Goal: Navigation & Orientation: Find specific page/section

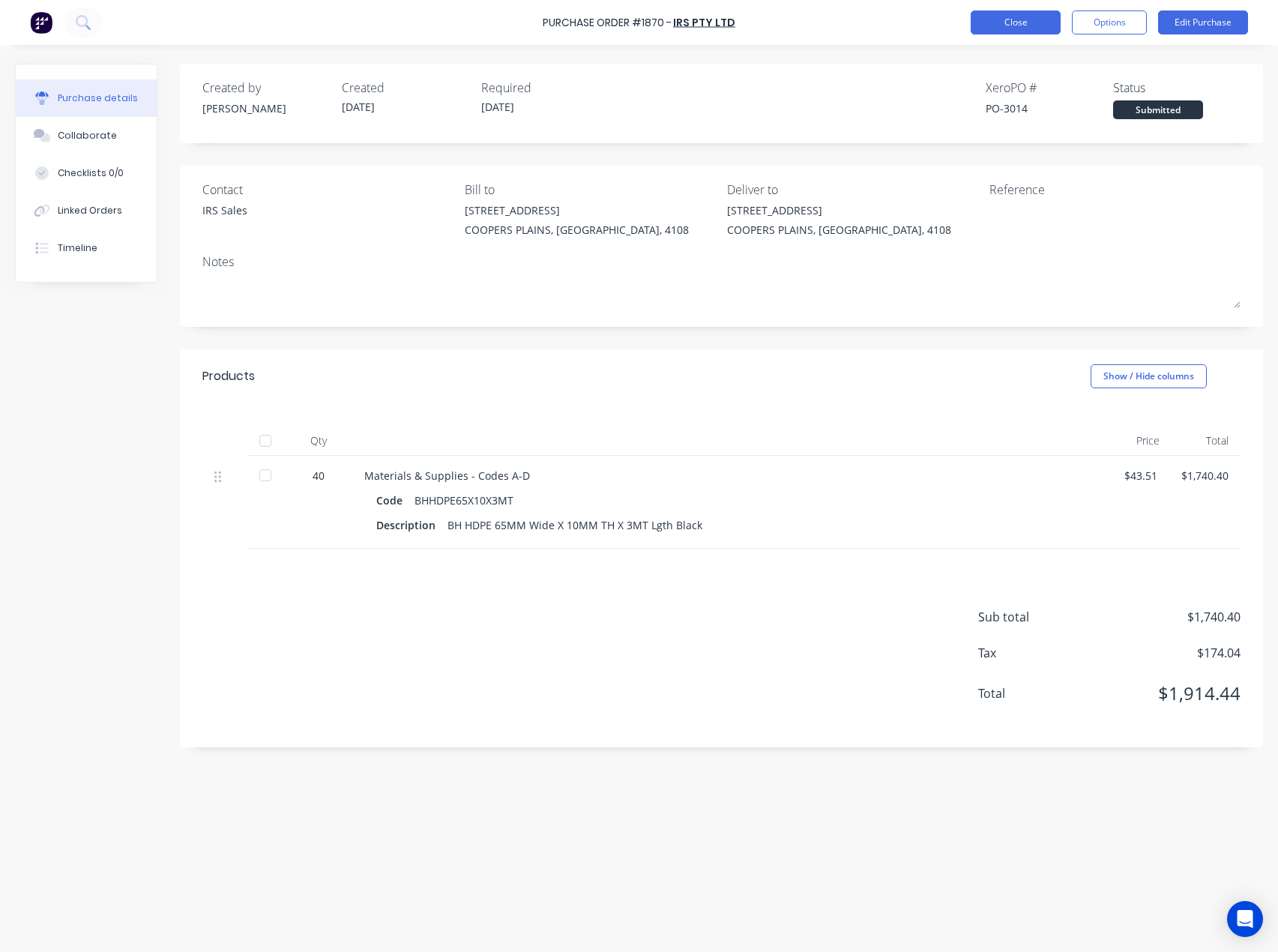
click at [997, 22] on button "Close" at bounding box center [1015, 22] width 90 height 24
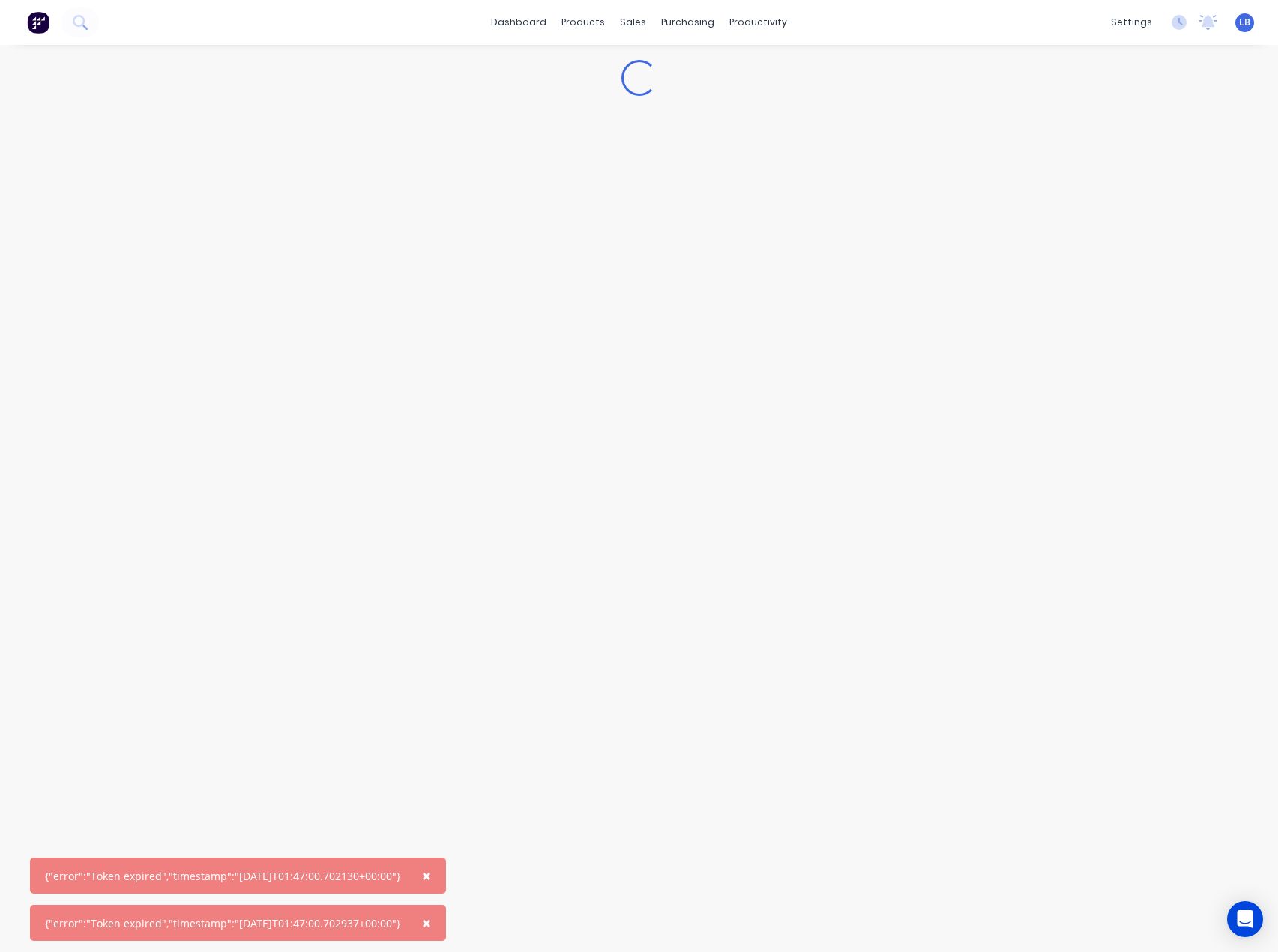
drag, startPoint x: 1245, startPoint y: 17, endPoint x: 1242, endPoint y: 34, distance: 17.3
click at [1245, 19] on span "LB" at bounding box center [1245, 23] width 11 height 13
click at [1138, 186] on button "Sign out" at bounding box center [1151, 188] width 199 height 30
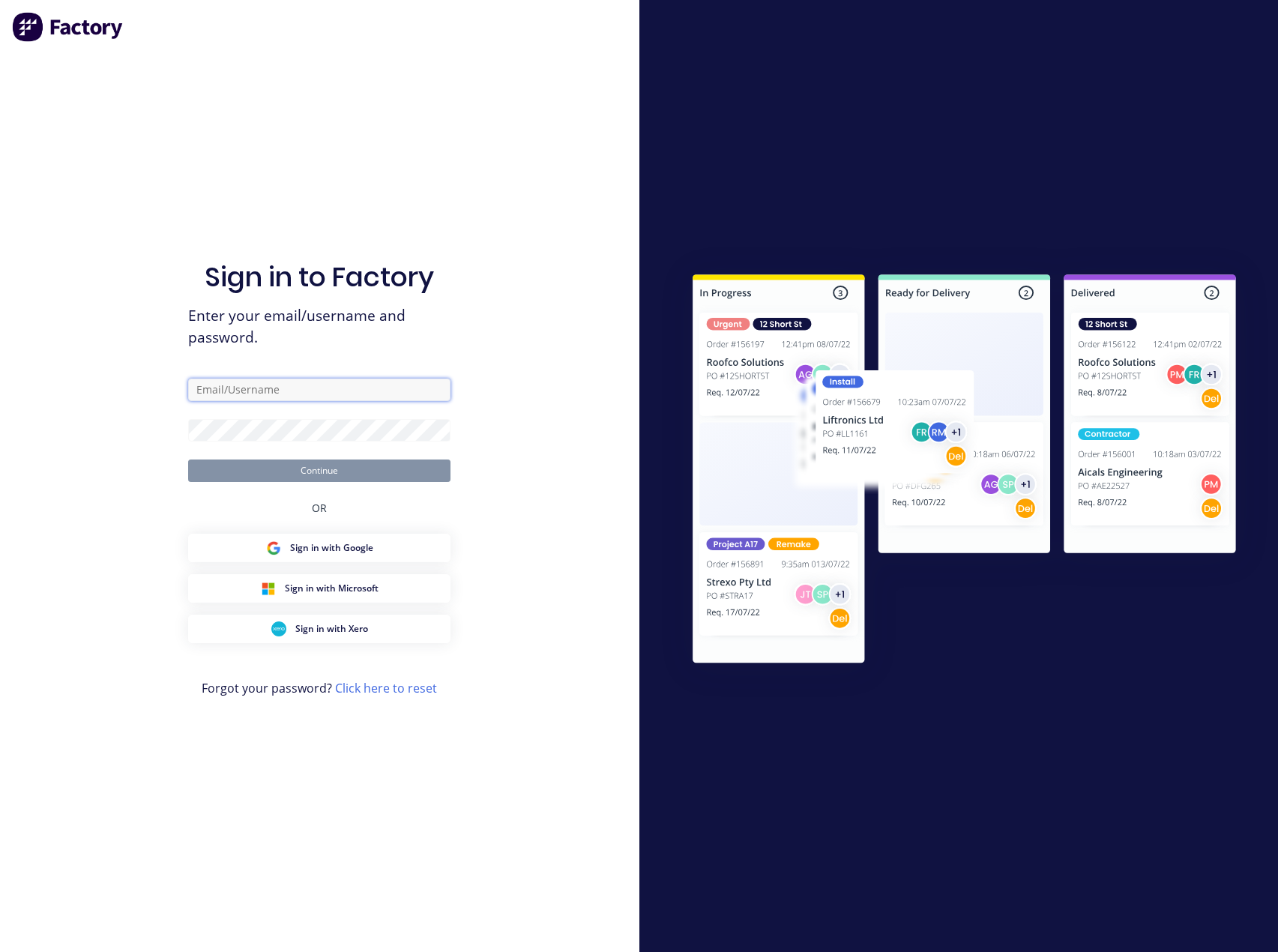
type input "[PERSON_NAME][EMAIL_ADDRESS][DOMAIN_NAME]"
click at [318, 455] on form "[PERSON_NAME][EMAIL_ADDRESS][DOMAIN_NAME] Continue" at bounding box center [320, 429] width 263 height 103
click at [318, 466] on button "Continue" at bounding box center [320, 471] width 263 height 23
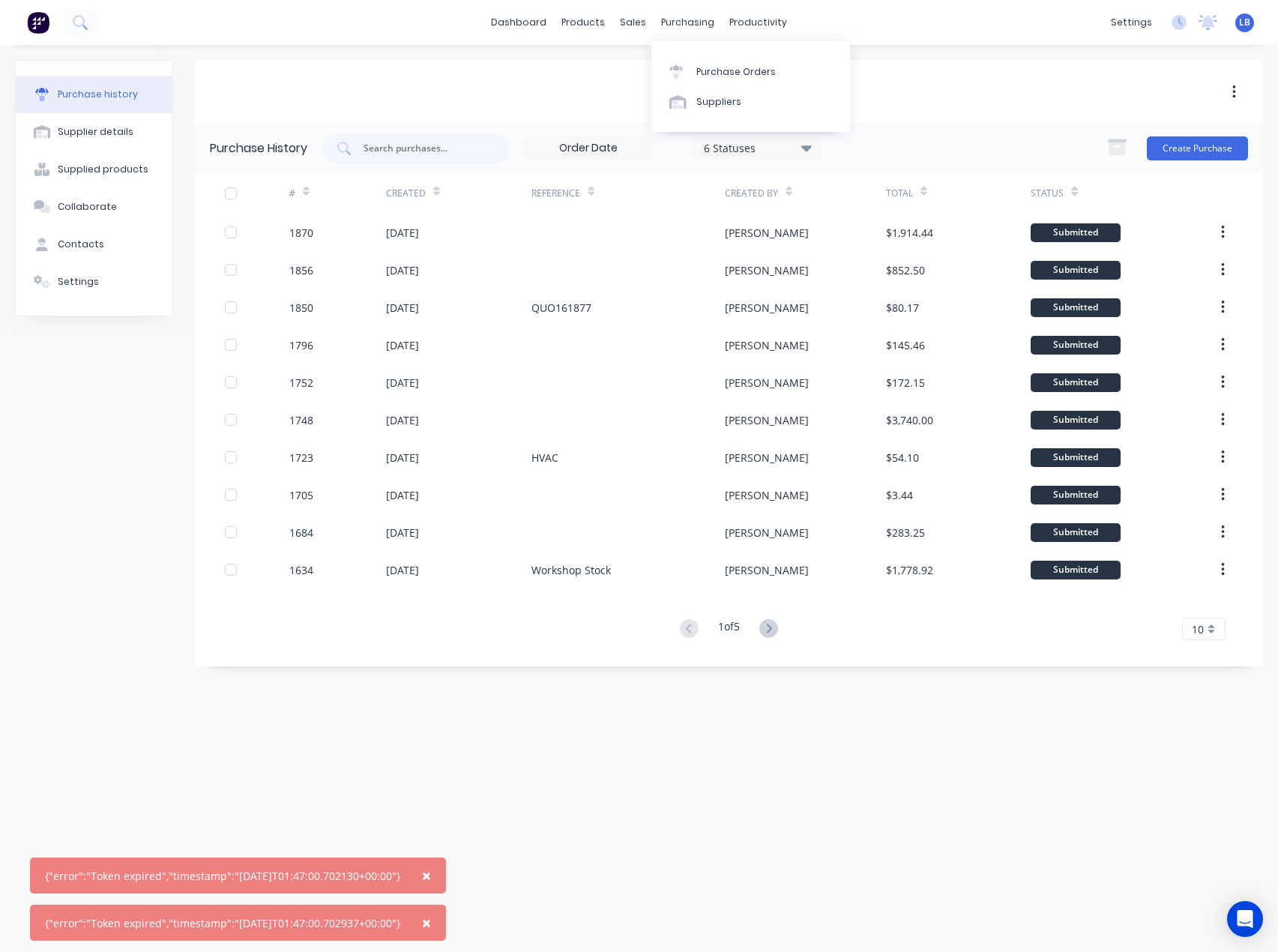
drag, startPoint x: 555, startPoint y: 104, endPoint x: 1252, endPoint y: 183, distance: 701.5
click at [555, 103] on div "IRS Pty Ltd" at bounding box center [729, 91] width 1068 height 63
drag, startPoint x: 666, startPoint y: 13, endPoint x: 685, endPoint y: 73, distance: 62.9
click at [667, 16] on div "purchasing" at bounding box center [687, 23] width 68 height 23
click at [685, 73] on div at bounding box center [681, 72] width 23 height 13
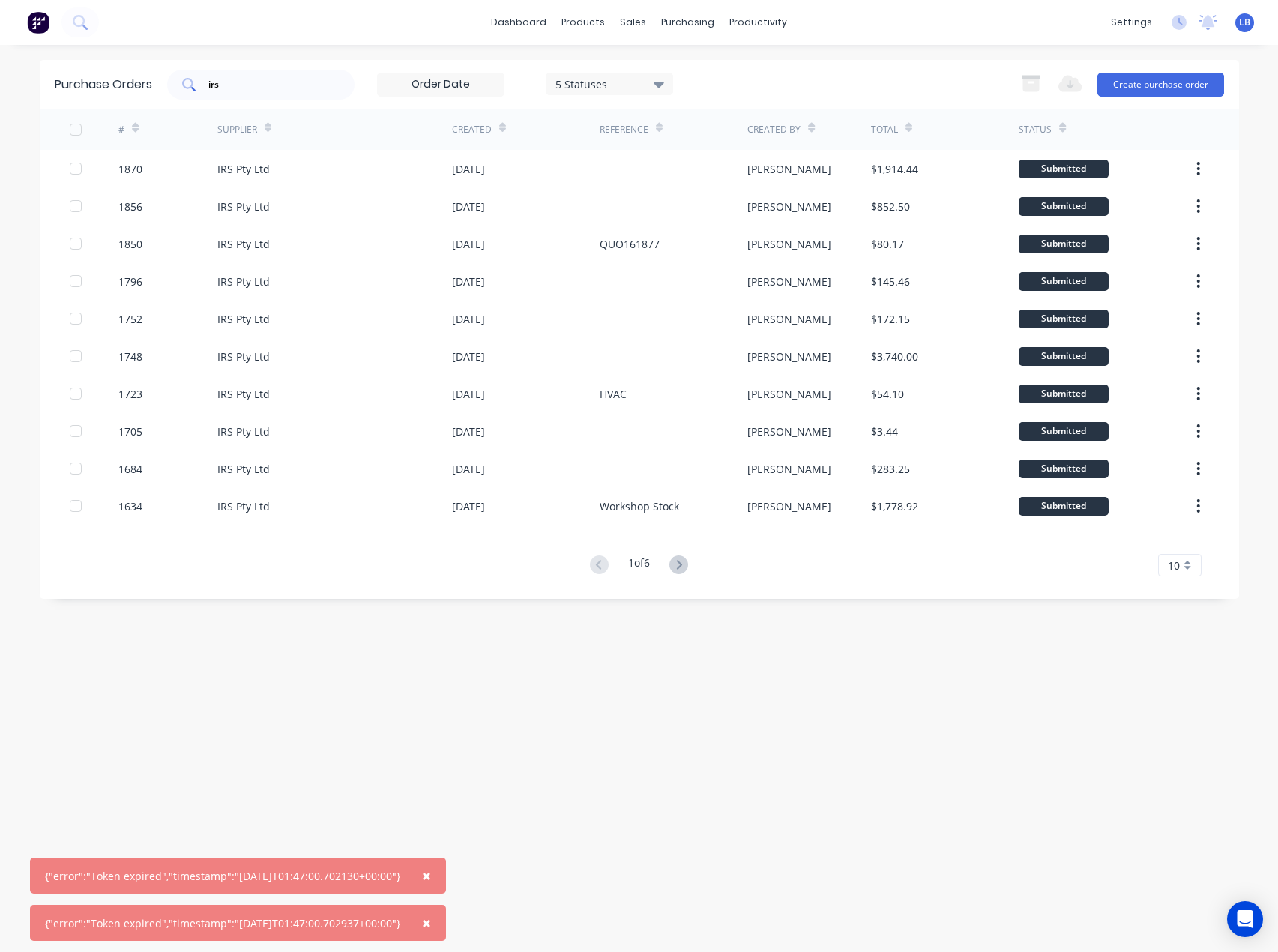
click at [267, 85] on input "irs" at bounding box center [269, 85] width 125 height 15
click at [152, 90] on div "Purchase Orders irs 5 Statuses 5 Statuses Export to Excel (XLSX) Create purchas…" at bounding box center [639, 84] width 1200 height 49
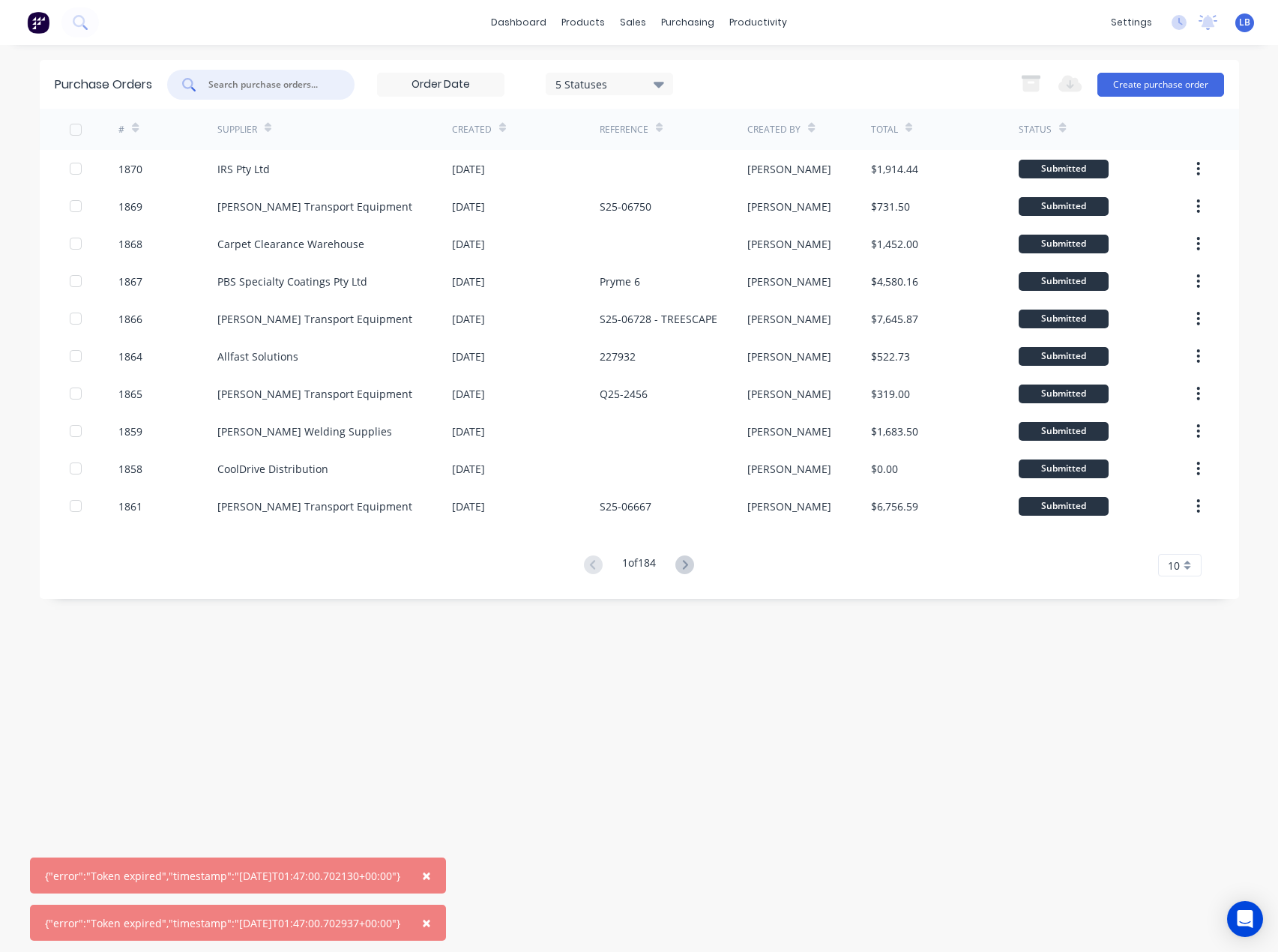
click at [273, 91] on input "text" at bounding box center [269, 85] width 125 height 15
click at [698, 22] on div "purchasing" at bounding box center [687, 23] width 68 height 23
click at [698, 70] on div "Purchase Orders" at bounding box center [736, 72] width 79 height 13
click at [431, 867] on span "×" at bounding box center [426, 875] width 9 height 21
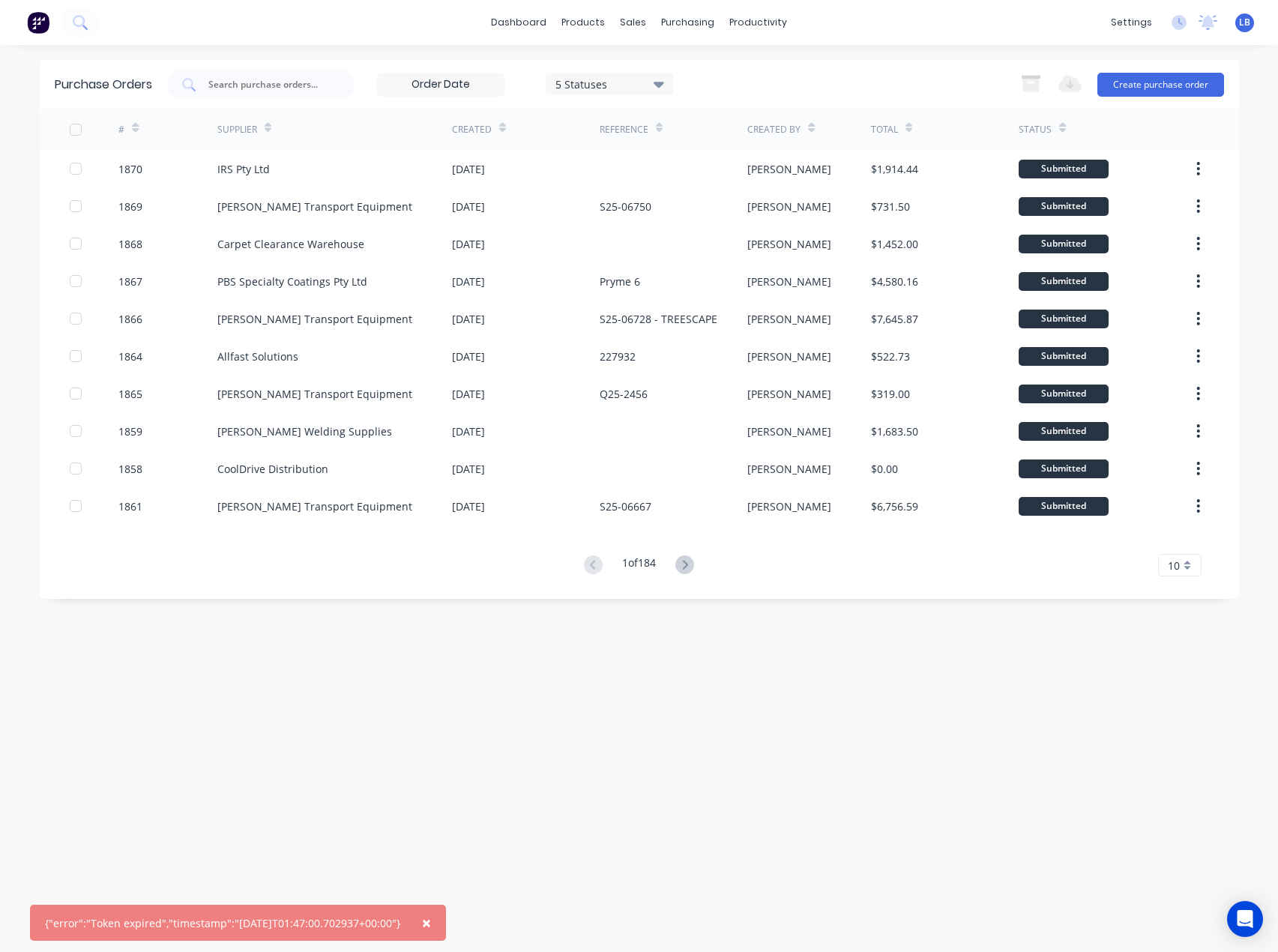
click at [431, 917] on span "×" at bounding box center [426, 923] width 9 height 21
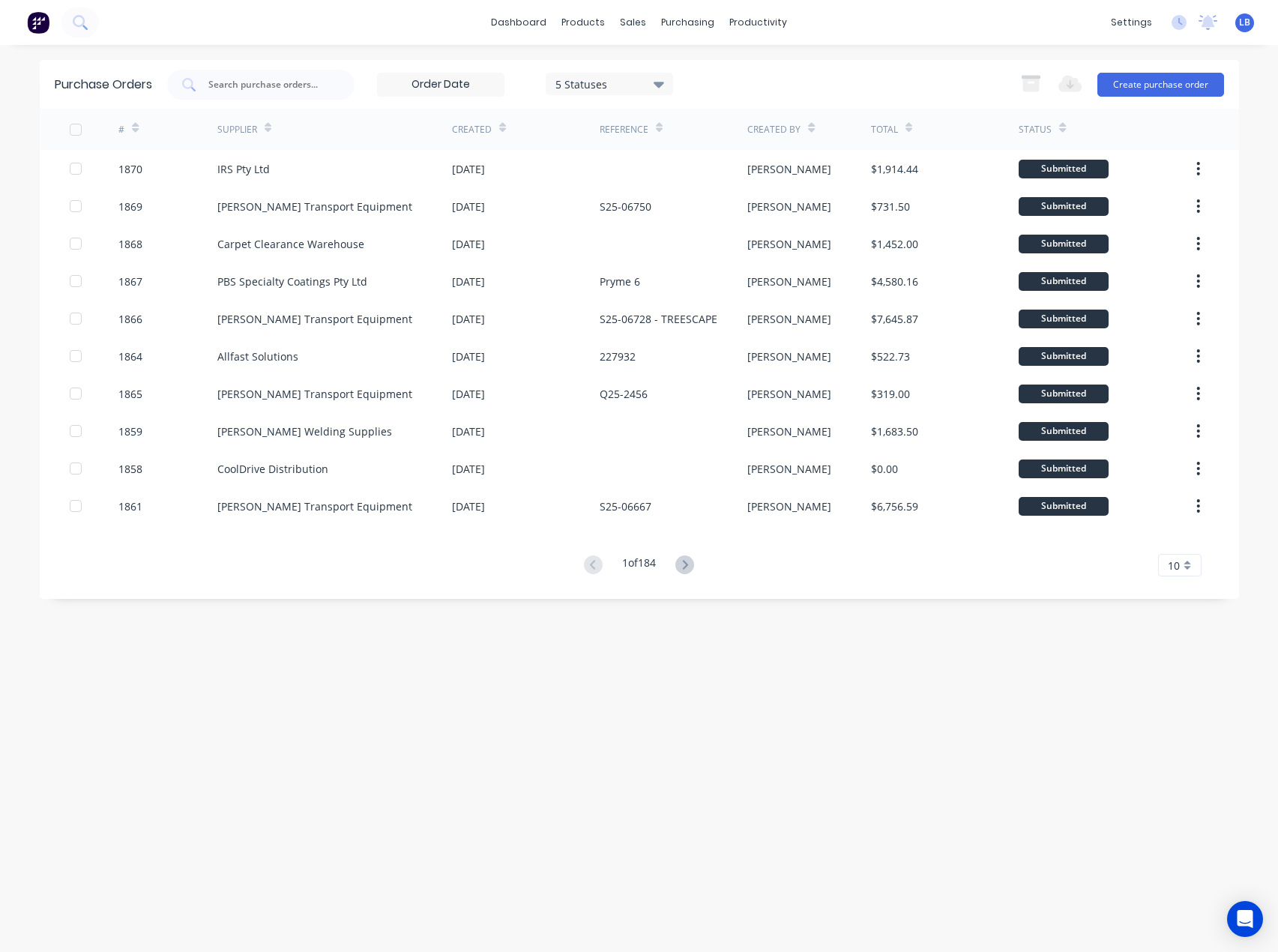
click at [1243, 24] on span "LB" at bounding box center [1245, 23] width 11 height 13
drag, startPoint x: 1117, startPoint y: 194, endPoint x: 919, endPoint y: 60, distance: 239.1
click at [1115, 192] on div "Sign out" at bounding box center [1116, 188] width 41 height 13
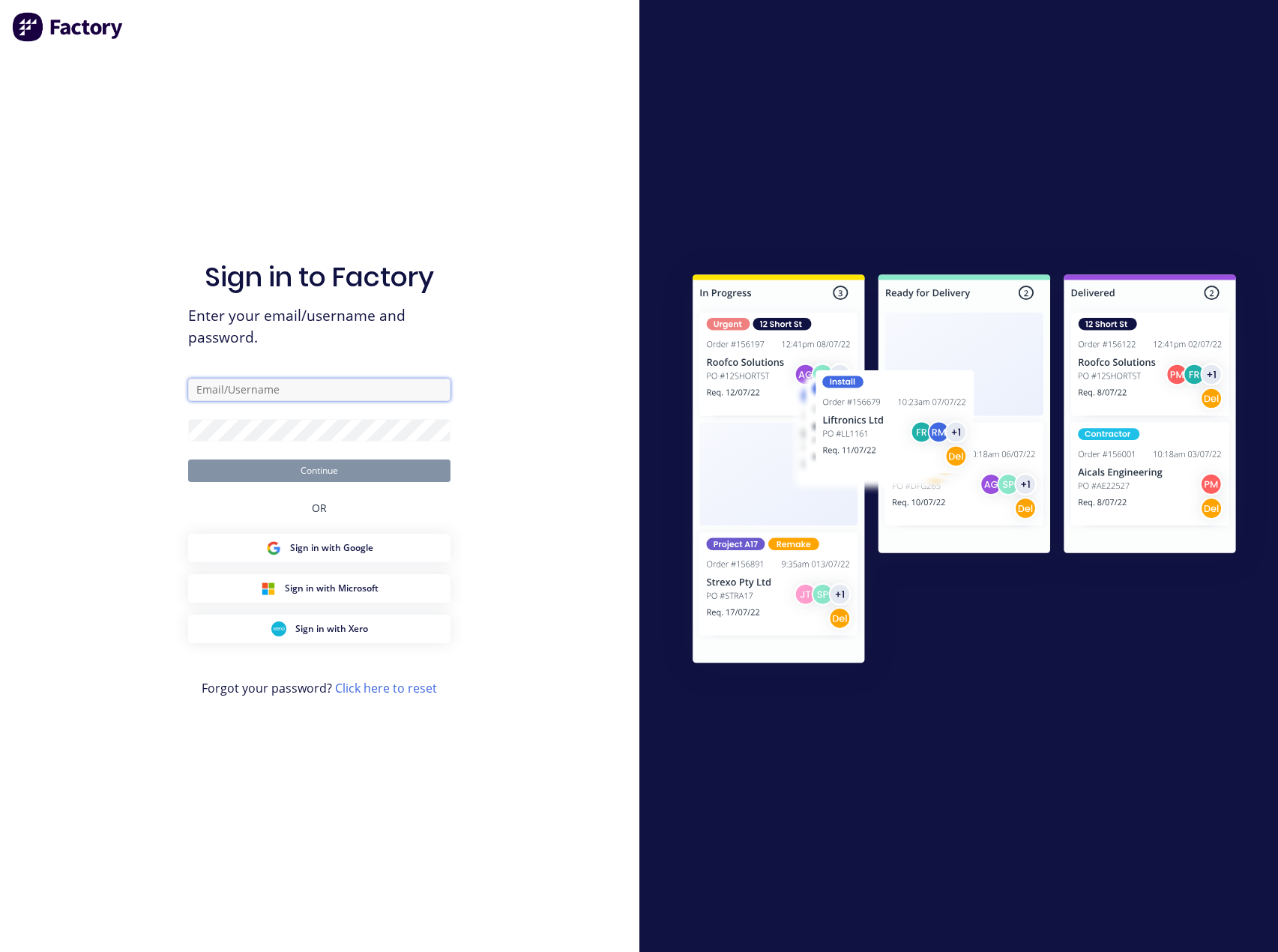
type input "[PERSON_NAME][EMAIL_ADDRESS][DOMAIN_NAME]"
